Goal: Transaction & Acquisition: Purchase product/service

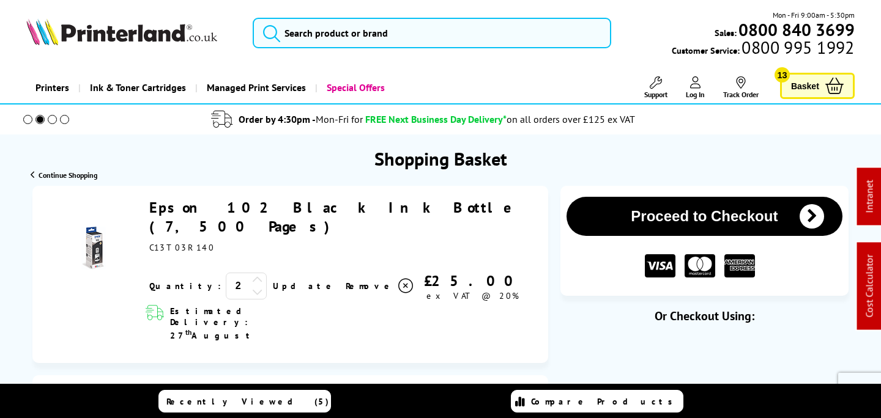
click at [142, 37] on img at bounding box center [121, 31] width 191 height 27
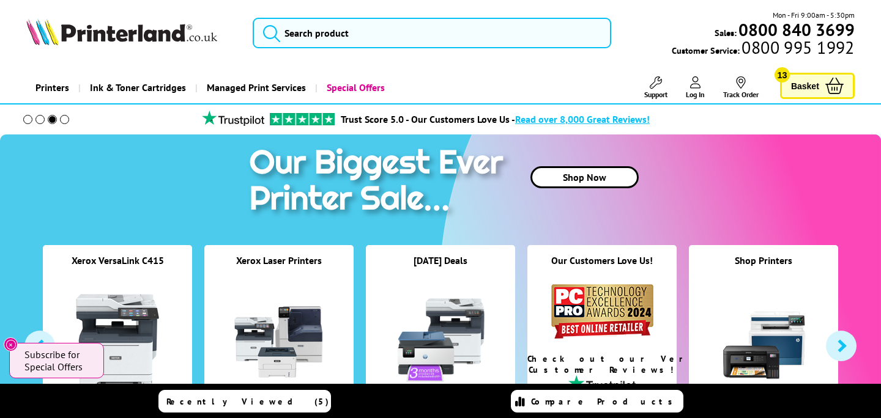
click at [150, 87] on span "Ink & Toner Cartridges" at bounding box center [138, 87] width 96 height 31
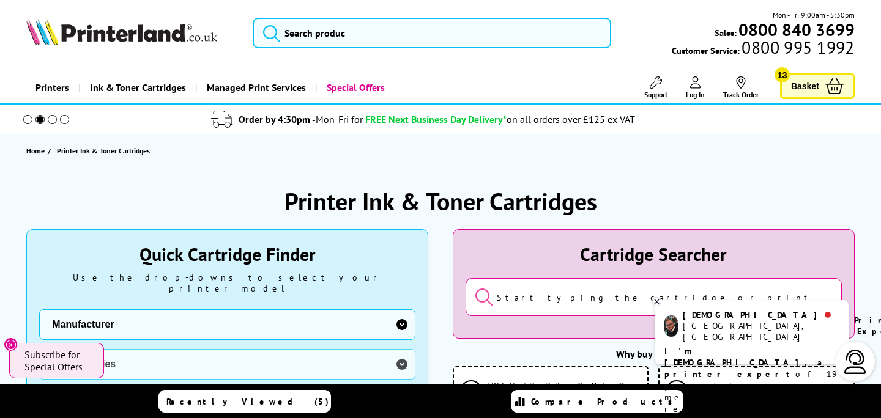
click at [728, 189] on div "Printer Ink & Toner Cartridges" at bounding box center [440, 201] width 828 height 32
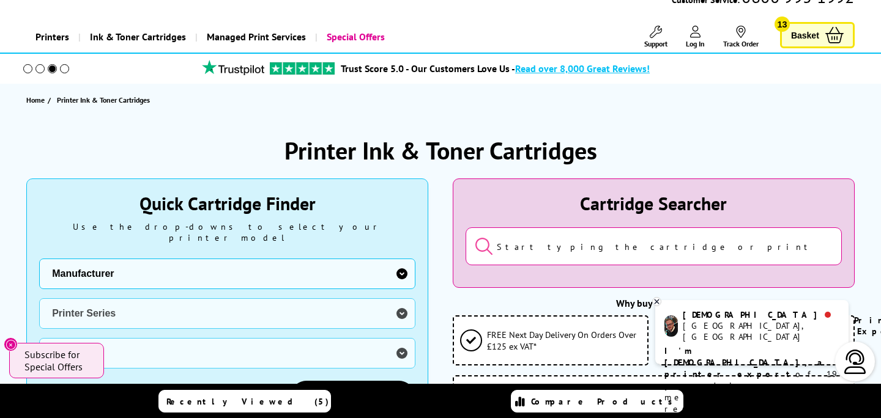
scroll to position [57, 0]
